Goal: Task Accomplishment & Management: Use online tool/utility

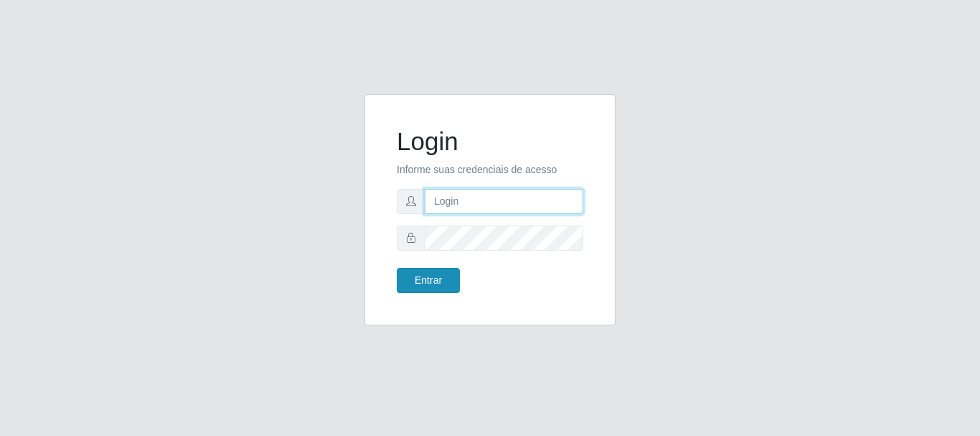
type input "elvis@casatudo"
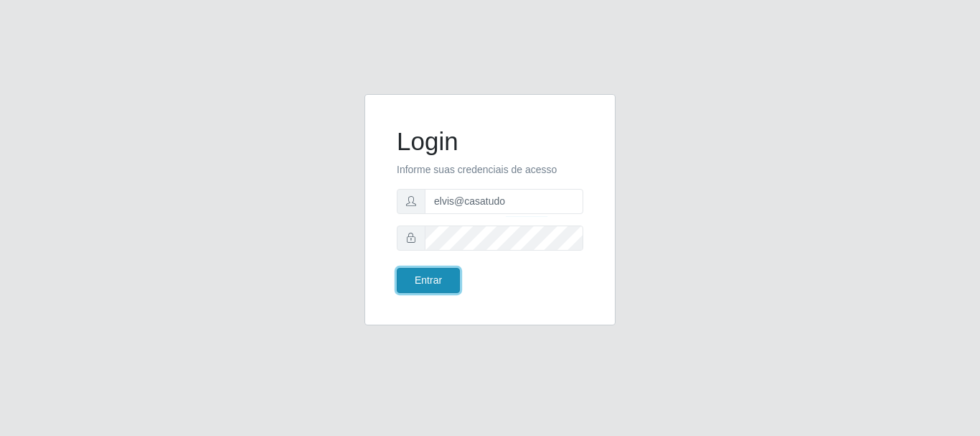
click at [432, 286] on button "Entrar" at bounding box center [428, 280] width 63 height 25
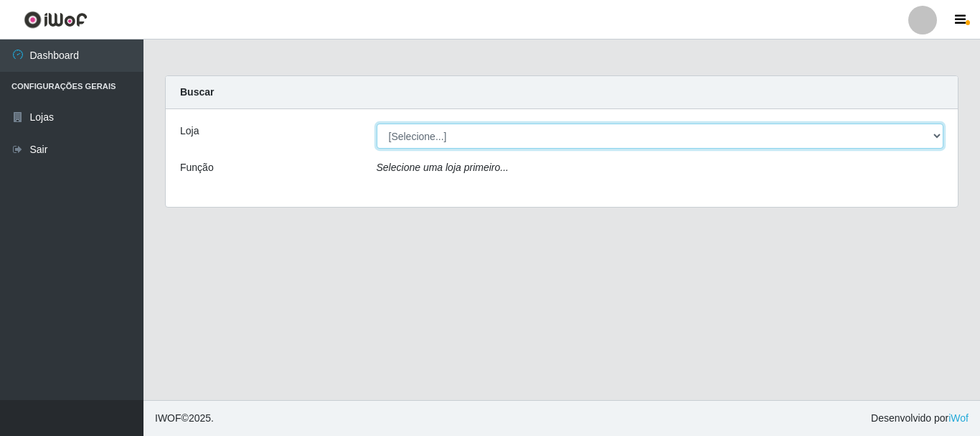
click at [484, 141] on select "[Selecione...] Casatudo BR" at bounding box center [661, 135] width 568 height 25
select select "197"
click at [377, 123] on select "[Selecione...] Casatudo BR" at bounding box center [661, 135] width 568 height 25
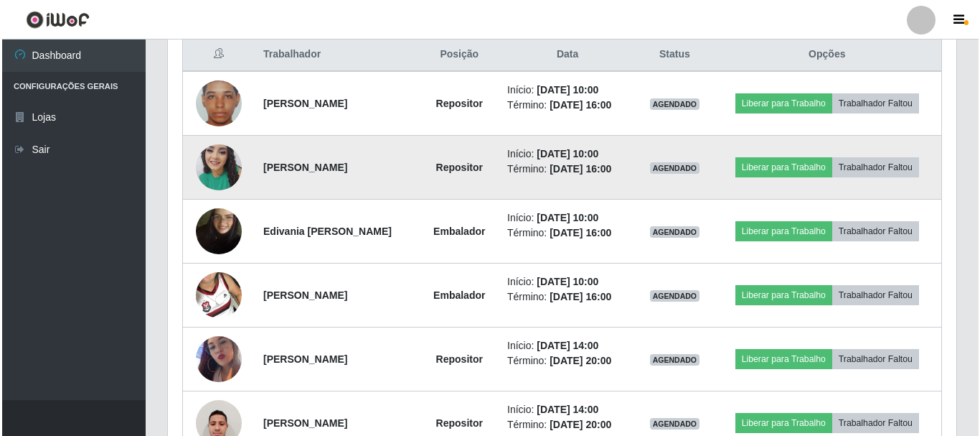
scroll to position [486, 0]
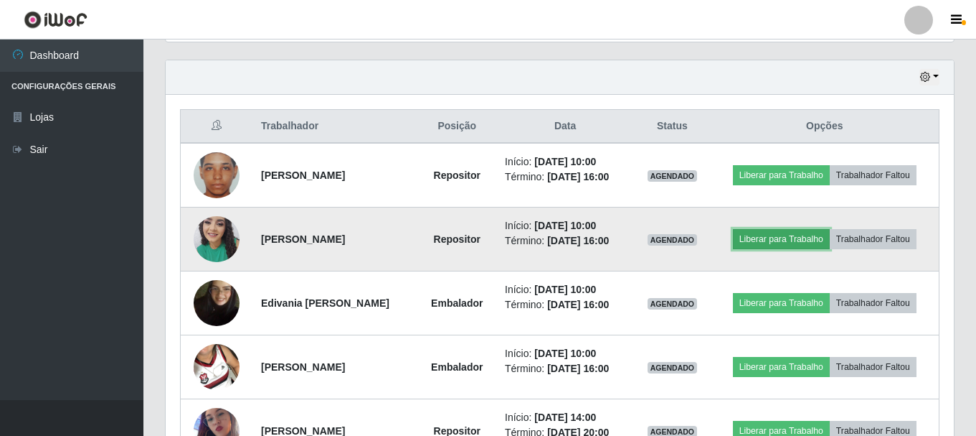
click at [764, 235] on button "Liberar para Trabalho" at bounding box center [781, 239] width 97 height 20
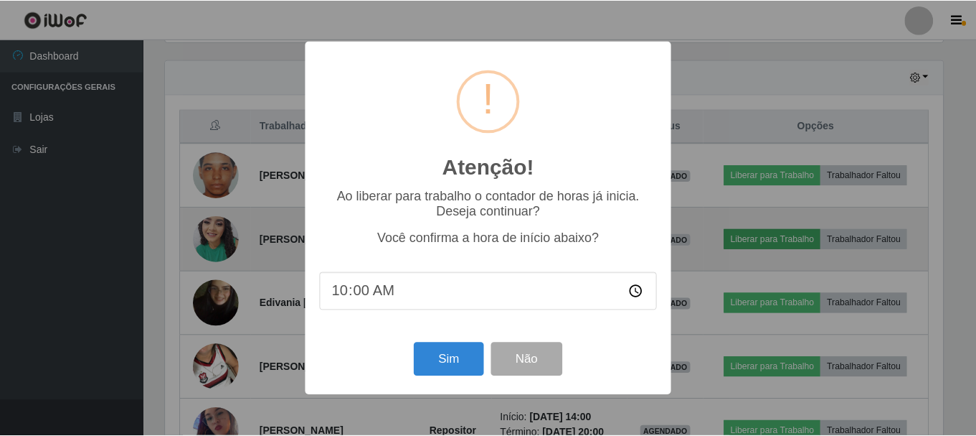
scroll to position [298, 781]
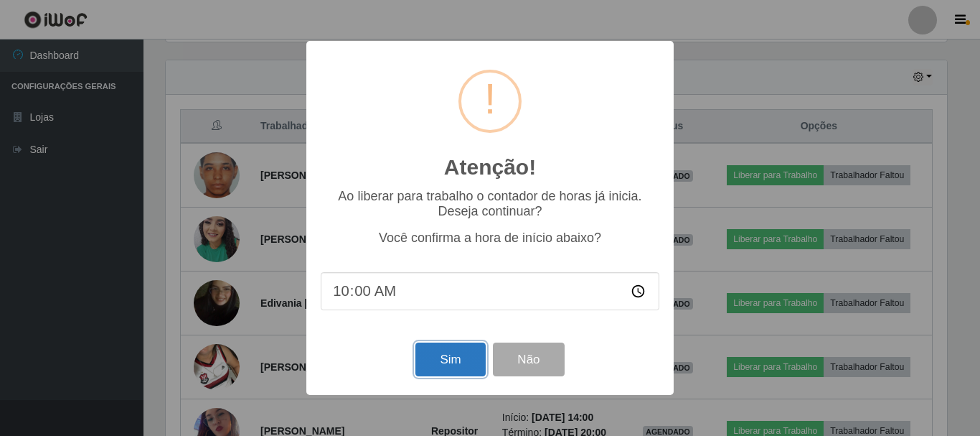
click at [465, 367] on button "Sim" at bounding box center [450, 359] width 70 height 34
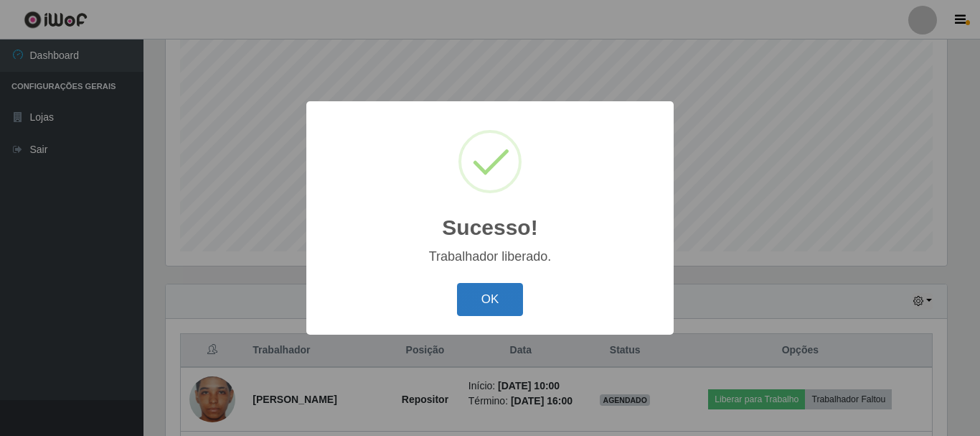
click at [482, 307] on button "OK" at bounding box center [490, 300] width 67 height 34
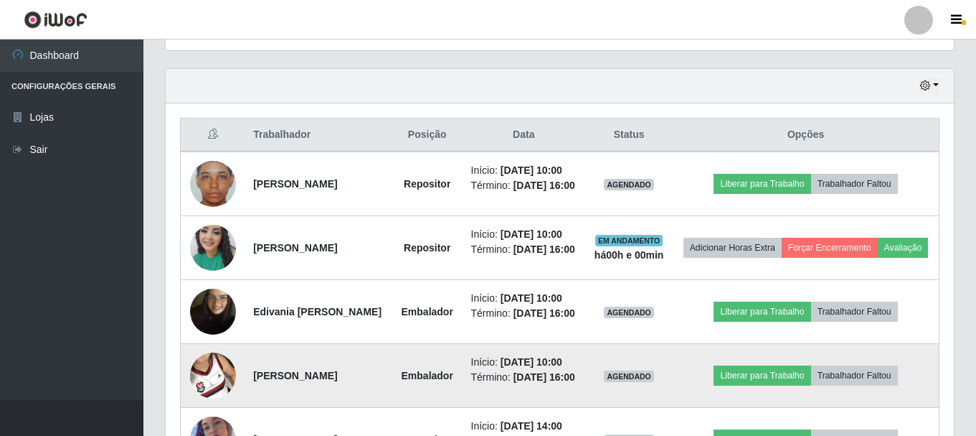
scroll to position [549, 0]
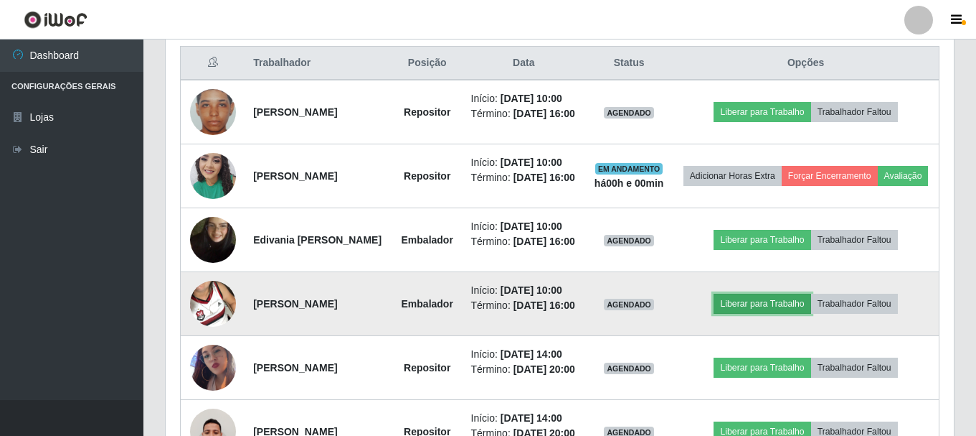
click at [745, 314] on button "Liberar para Trabalho" at bounding box center [762, 303] width 97 height 20
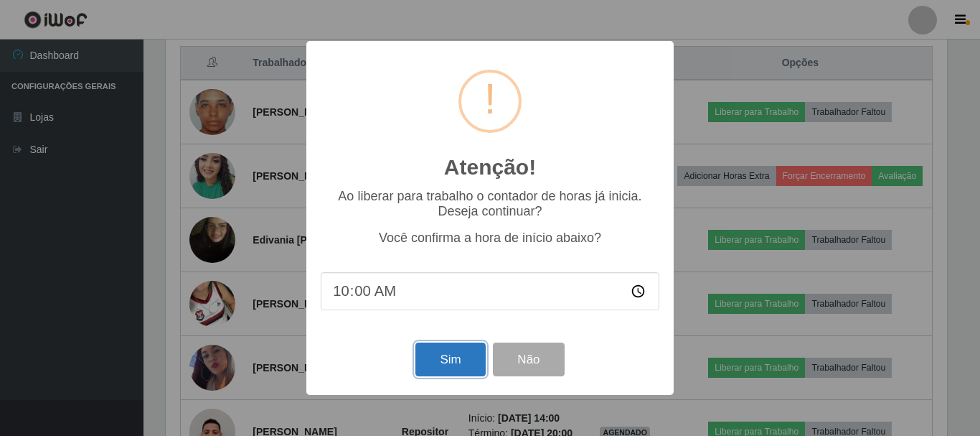
click at [464, 367] on button "Sim" at bounding box center [450, 359] width 70 height 34
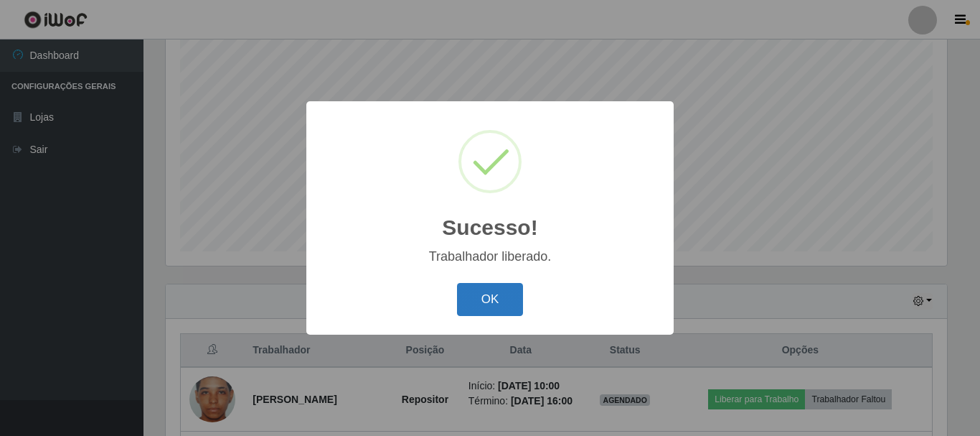
click at [499, 310] on button "OK" at bounding box center [490, 300] width 67 height 34
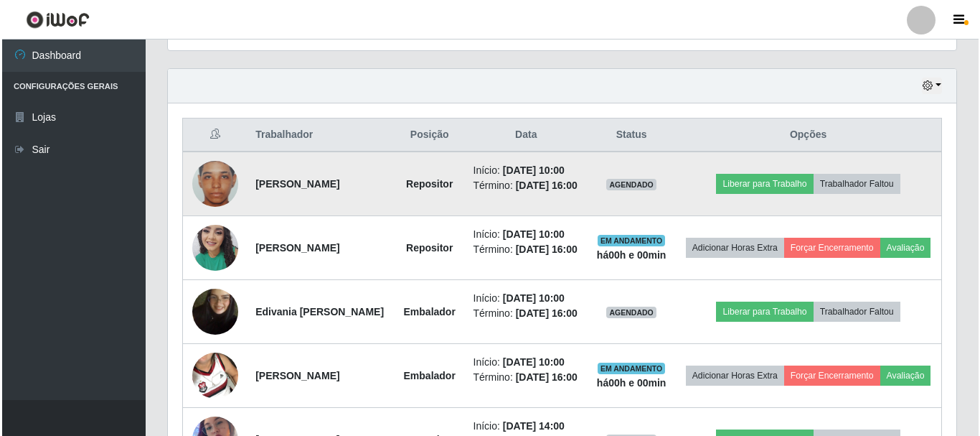
scroll to position [549, 0]
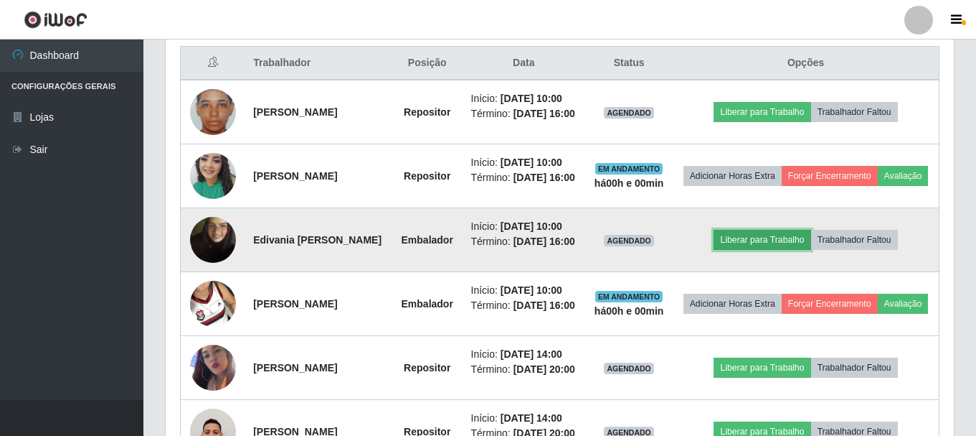
click at [760, 250] on button "Liberar para Trabalho" at bounding box center [762, 240] width 97 height 20
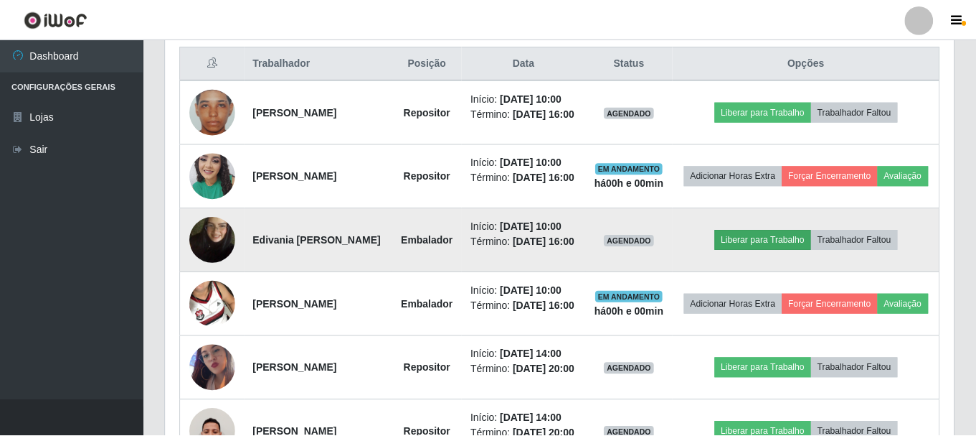
scroll to position [298, 781]
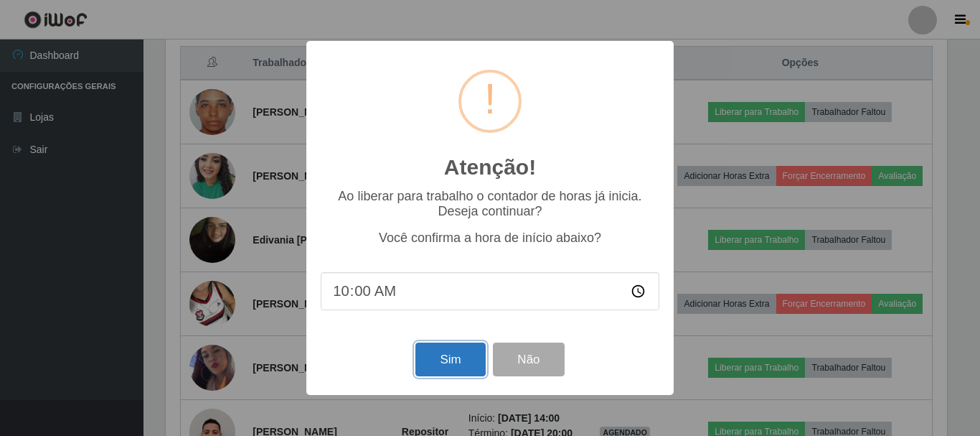
click at [463, 368] on button "Sim" at bounding box center [450, 359] width 70 height 34
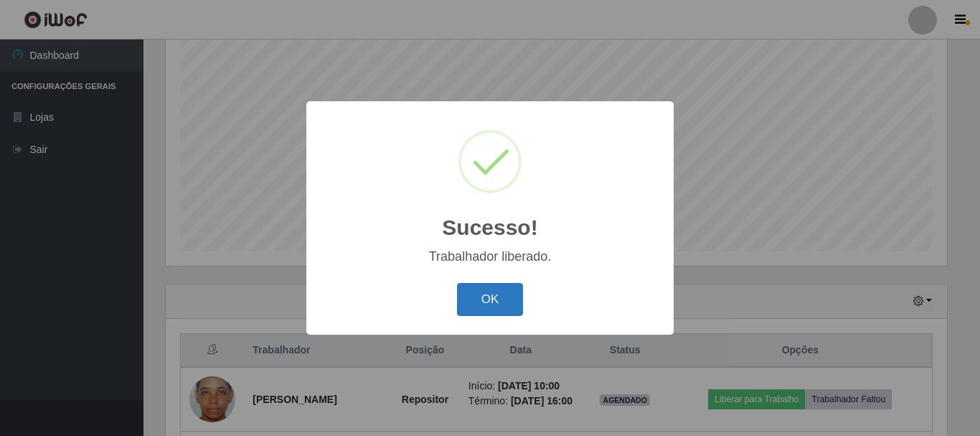
click at [458, 310] on button "OK" at bounding box center [490, 300] width 67 height 34
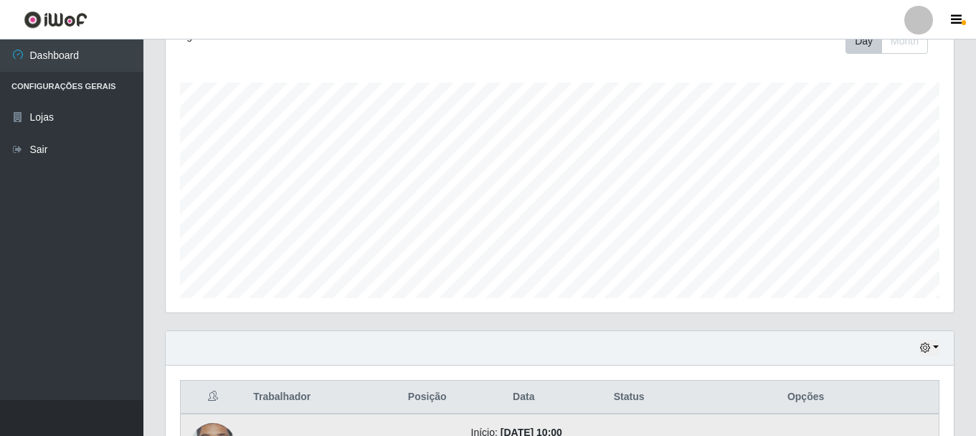
scroll to position [430, 0]
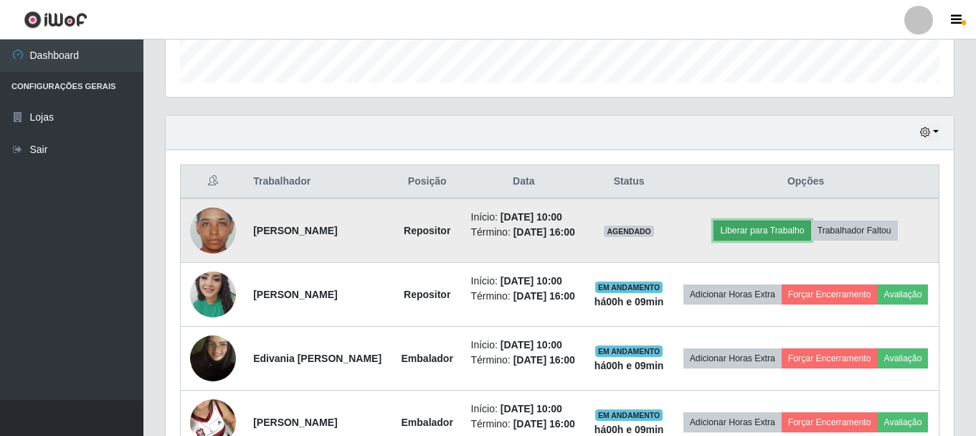
click at [750, 237] on button "Liberar para Trabalho" at bounding box center [762, 230] width 97 height 20
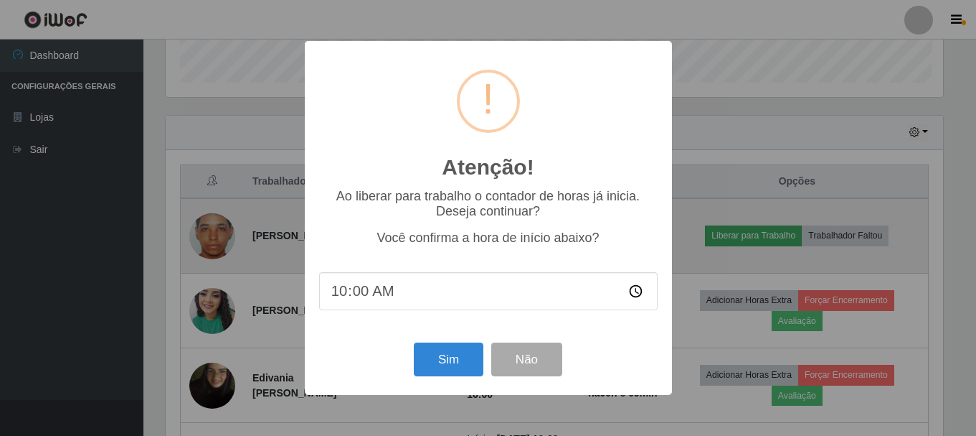
scroll to position [298, 781]
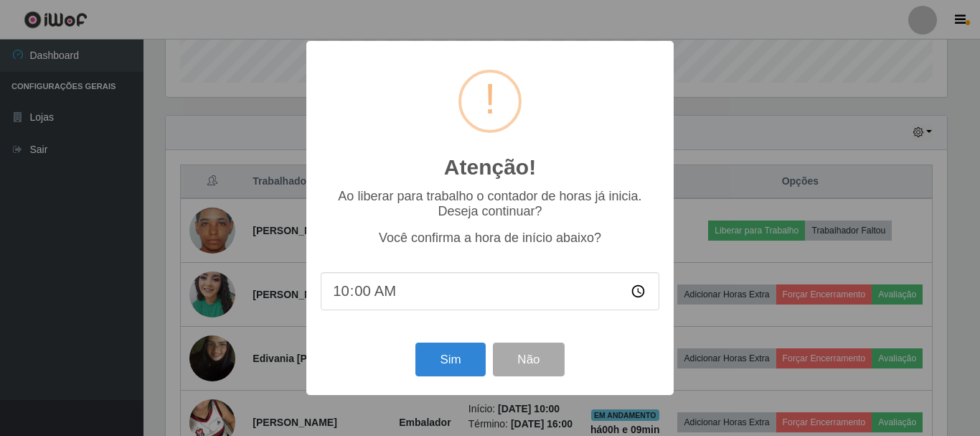
click at [390, 307] on input "10:00" at bounding box center [490, 291] width 339 height 38
click at [390, 298] on input "10:00" at bounding box center [490, 291] width 339 height 38
click at [385, 293] on input "10:00" at bounding box center [490, 291] width 339 height 38
click at [374, 294] on input "10:00" at bounding box center [490, 291] width 339 height 38
click at [371, 294] on input "10:00" at bounding box center [490, 291] width 339 height 38
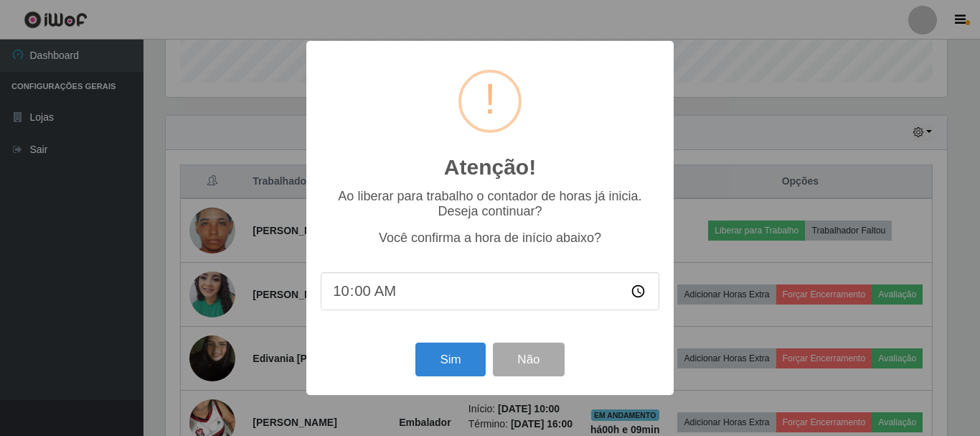
click at [371, 294] on input "10:00" at bounding box center [490, 291] width 339 height 38
click at [366, 295] on input "10:00" at bounding box center [490, 291] width 339 height 38
click at [352, 293] on input "10:00" at bounding box center [490, 291] width 339 height 38
type input "10:09"
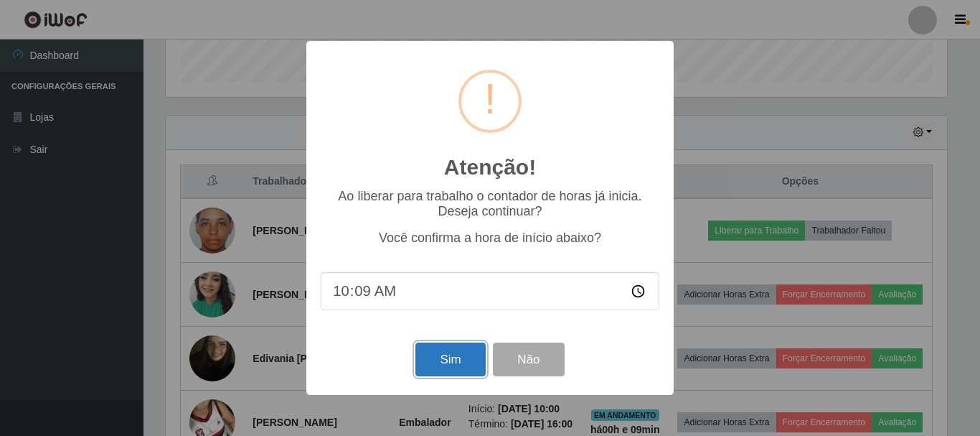
click at [451, 365] on button "Sim" at bounding box center [450, 359] width 70 height 34
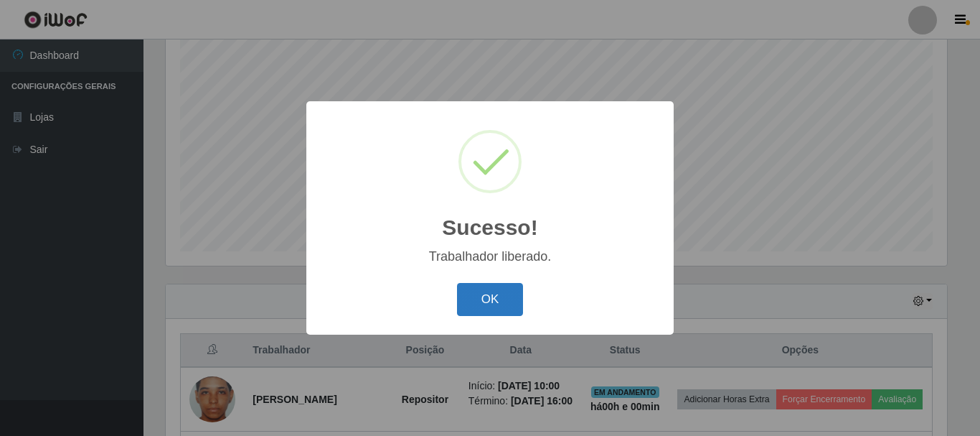
click at [487, 310] on button "OK" at bounding box center [490, 300] width 67 height 34
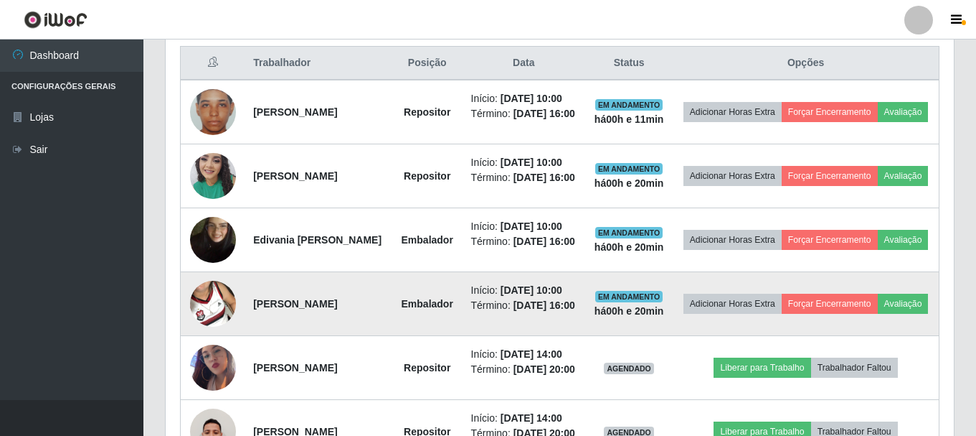
scroll to position [405, 0]
